Goal: Information Seeking & Learning: Learn about a topic

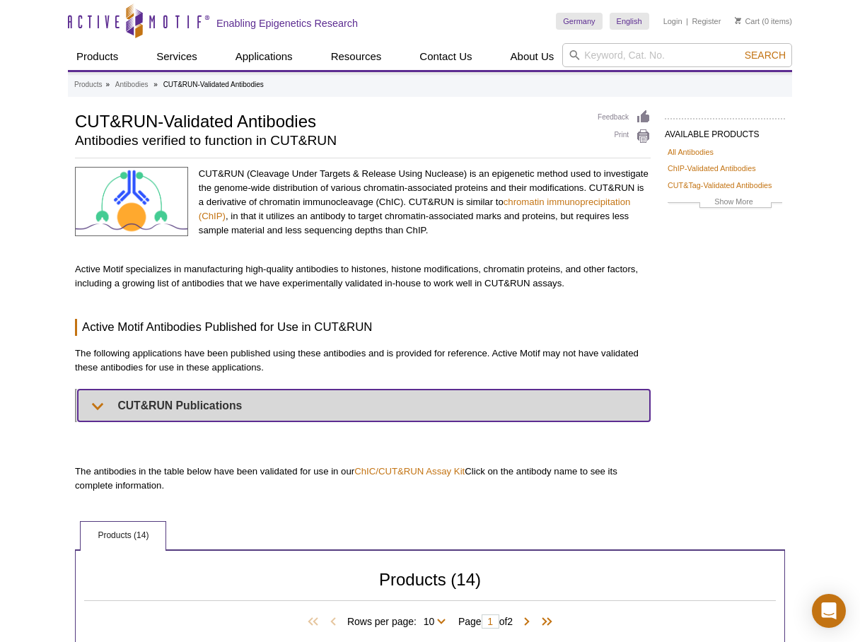
click at [102, 405] on summary "CUT&RUN Publications" at bounding box center [364, 406] width 572 height 32
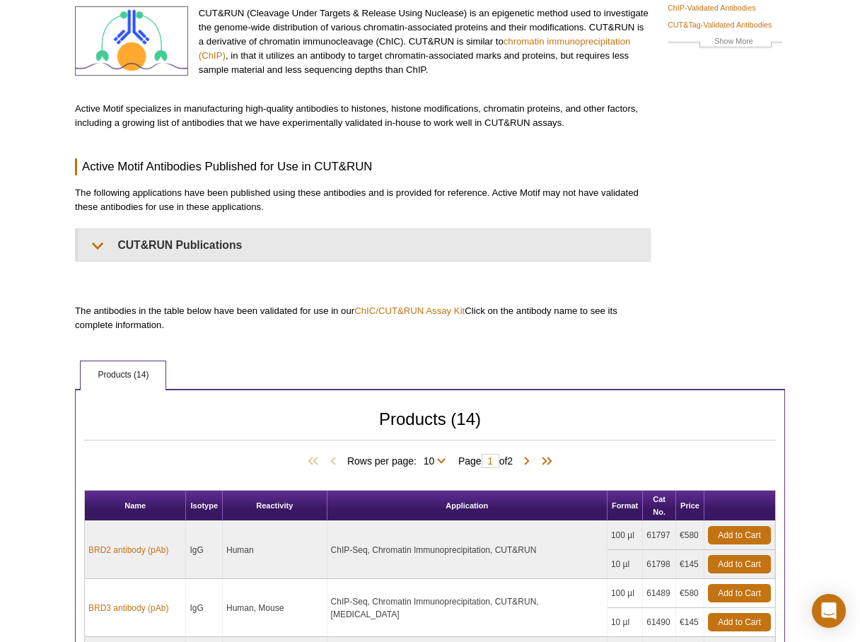
scroll to position [166, 0]
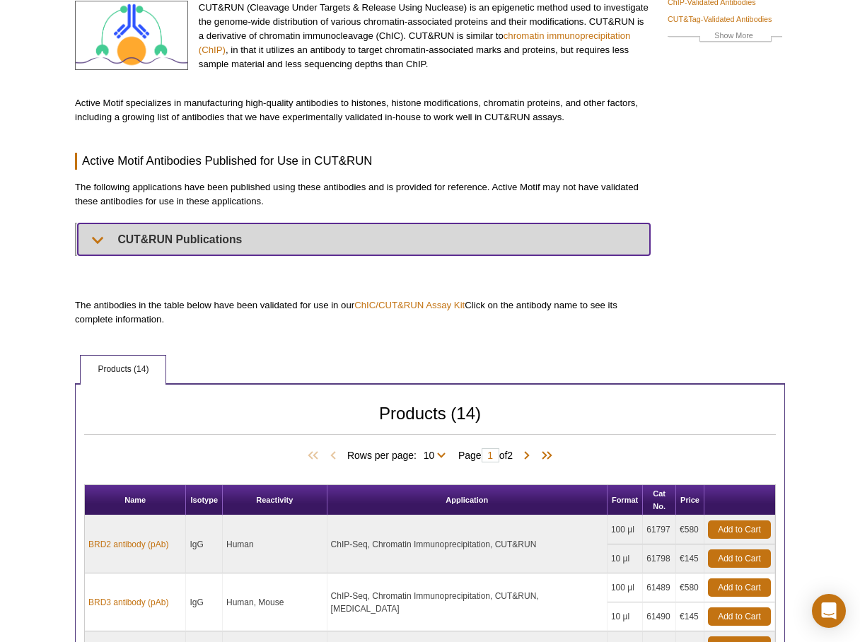
click at [95, 240] on summary "CUT&RUN Publications" at bounding box center [364, 239] width 572 height 32
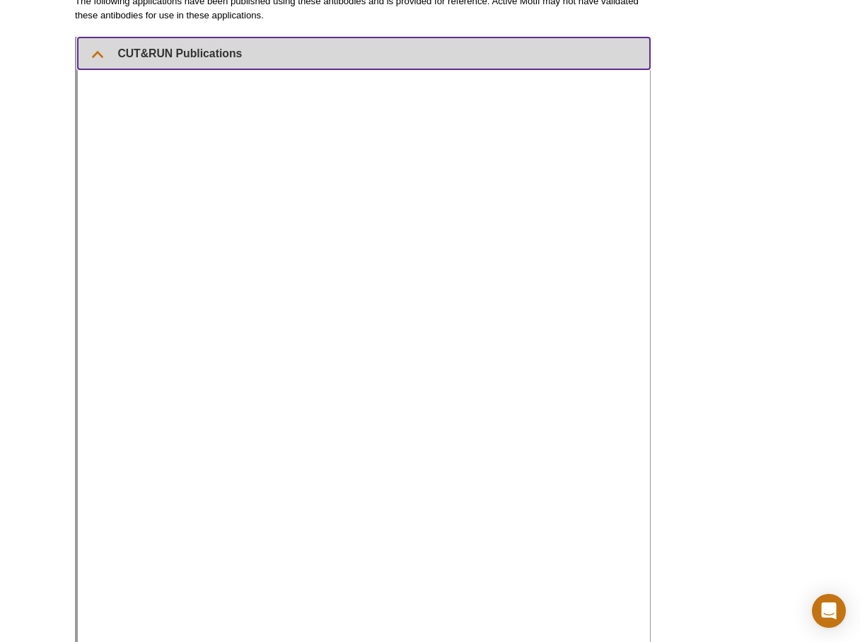
scroll to position [365, 0]
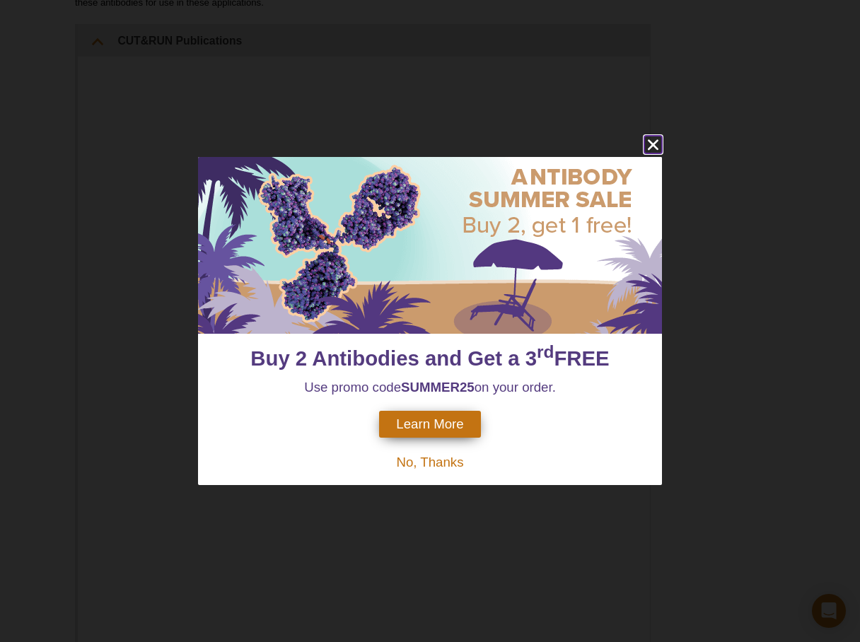
click at [655, 144] on icon "close" at bounding box center [653, 144] width 11 height 11
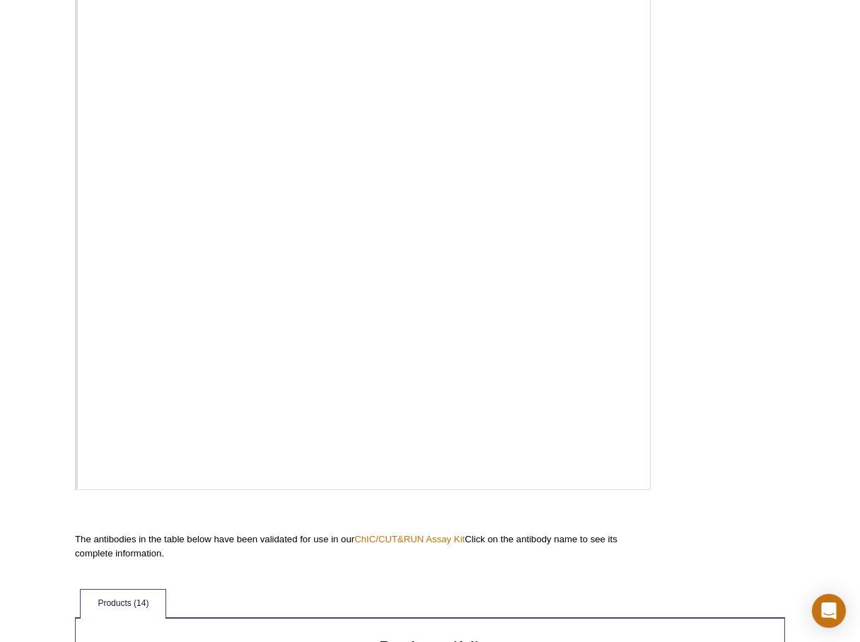
scroll to position [589, 0]
